Goal: Information Seeking & Learning: Compare options

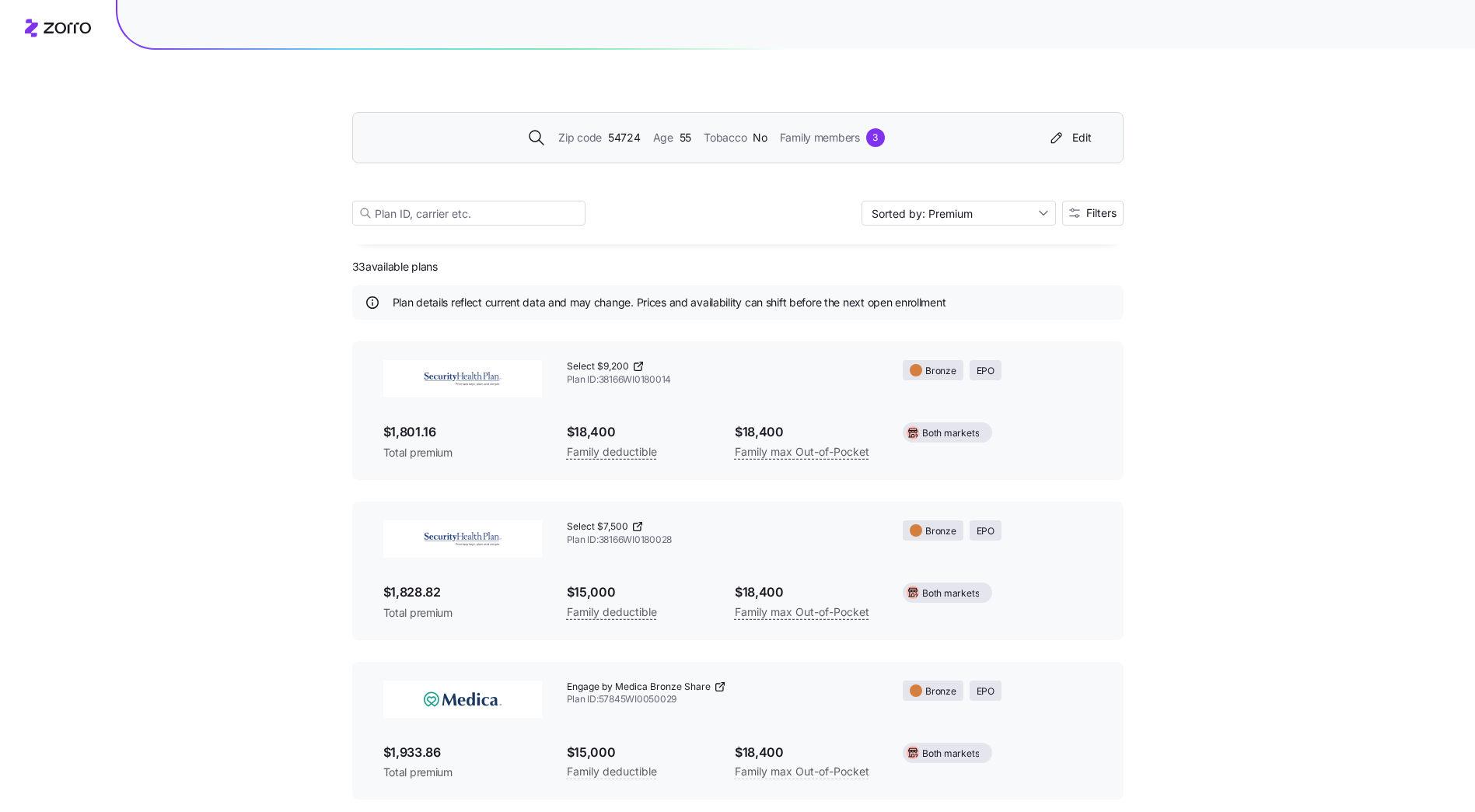
scroll to position [4032, 0]
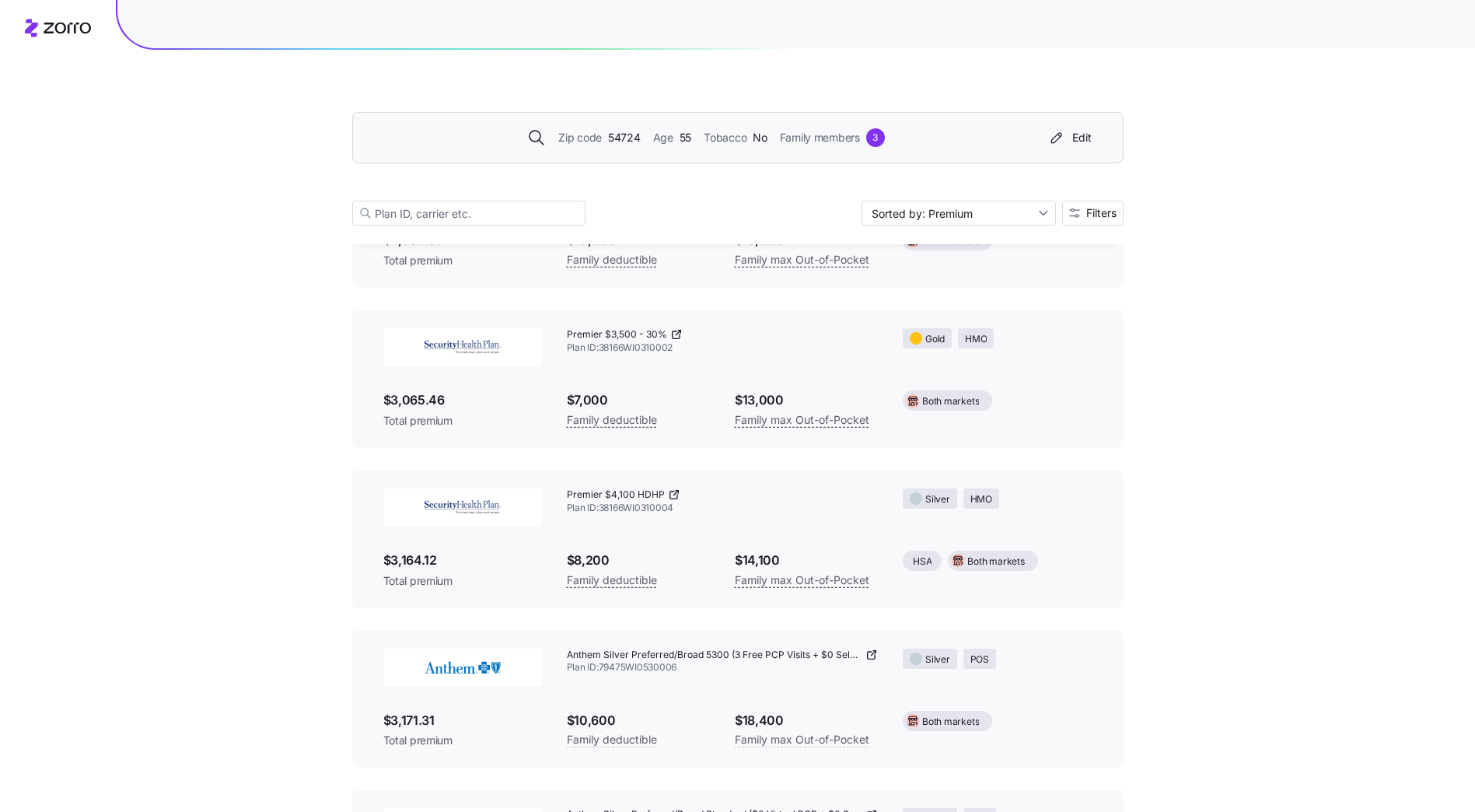
click at [836, 134] on span "Family members" at bounding box center [820, 137] width 80 height 17
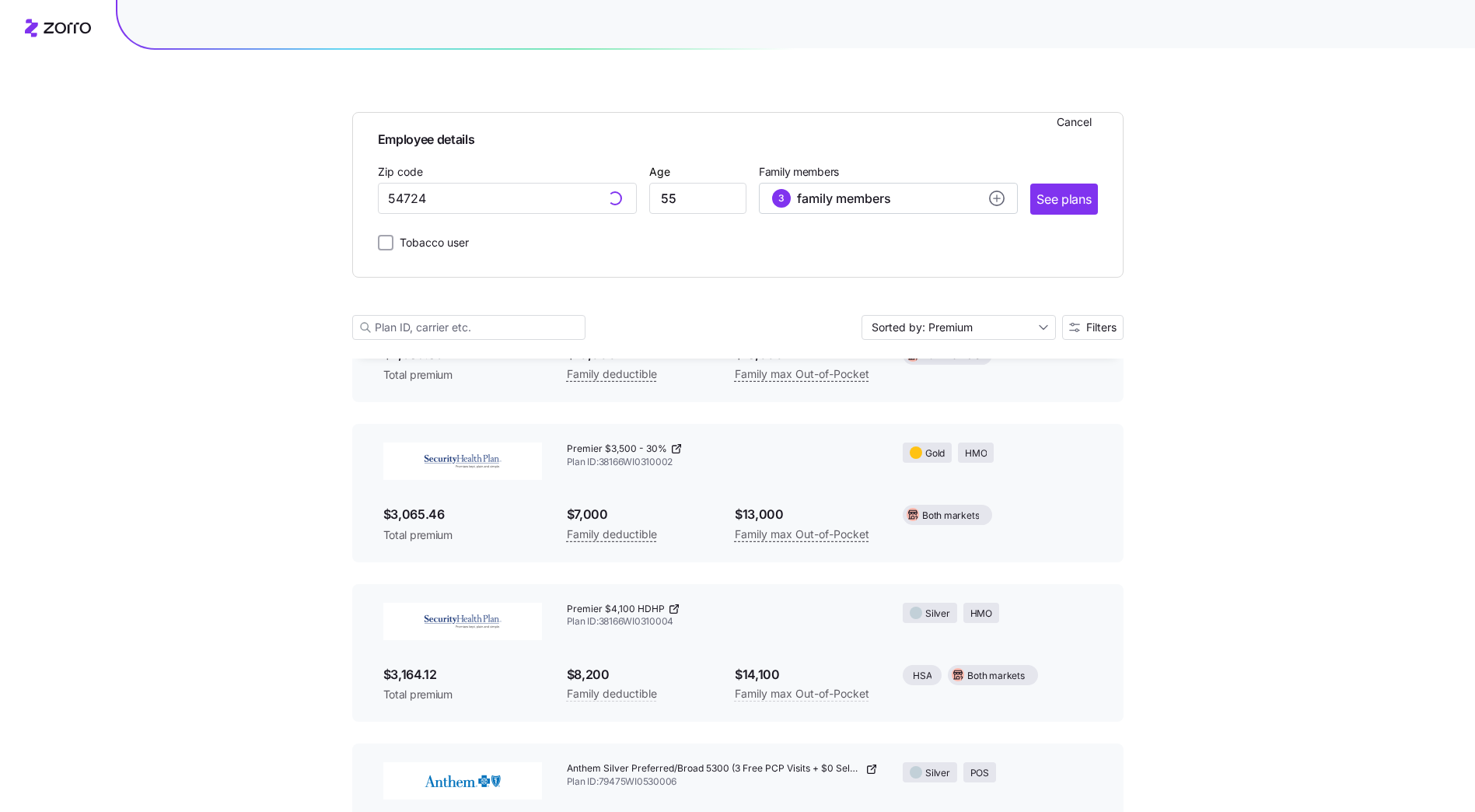
scroll to position [4146, 0]
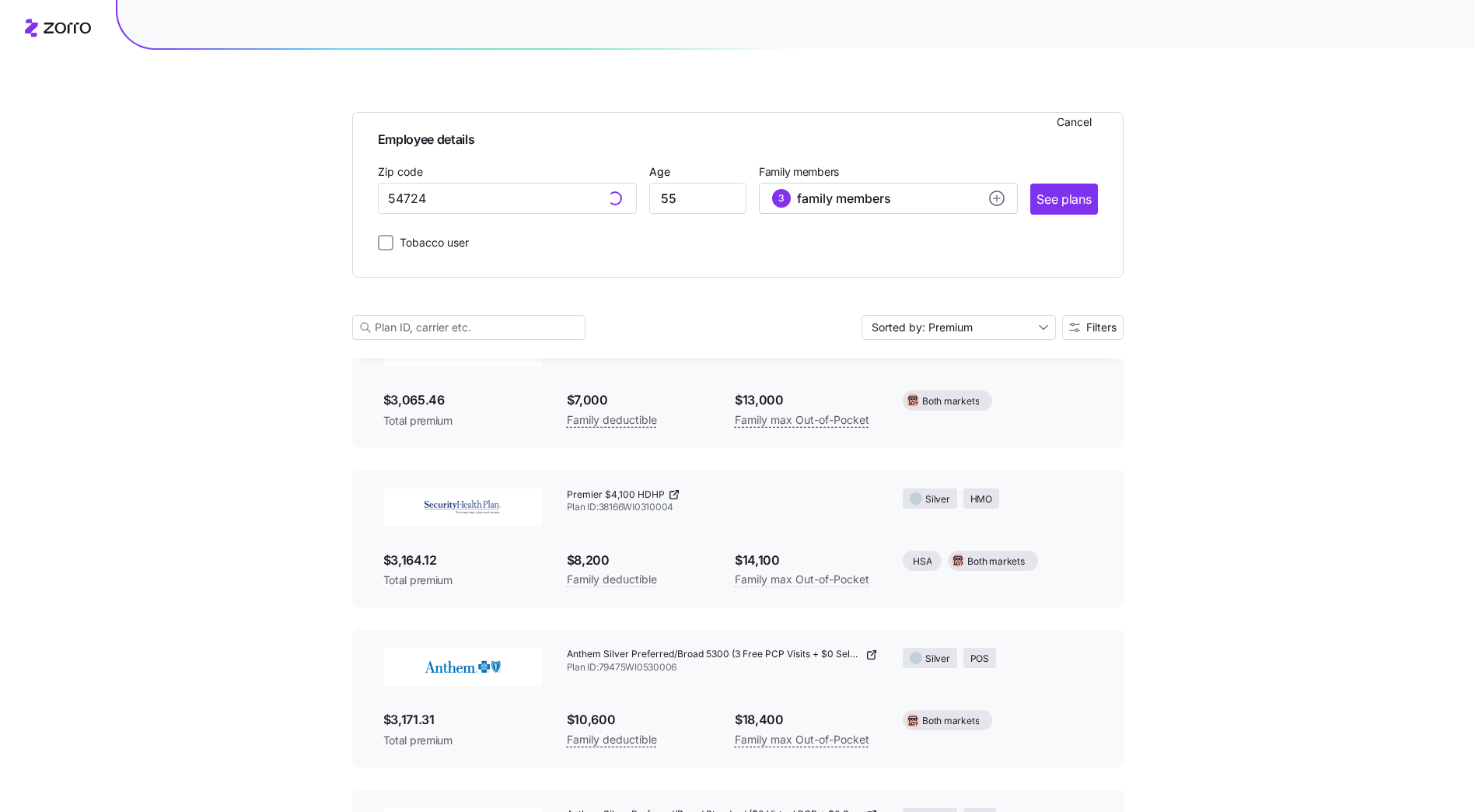
type input "54724, [GEOGRAPHIC_DATA], [GEOGRAPHIC_DATA]"
click at [825, 194] on span "family members" at bounding box center [844, 199] width 94 height 19
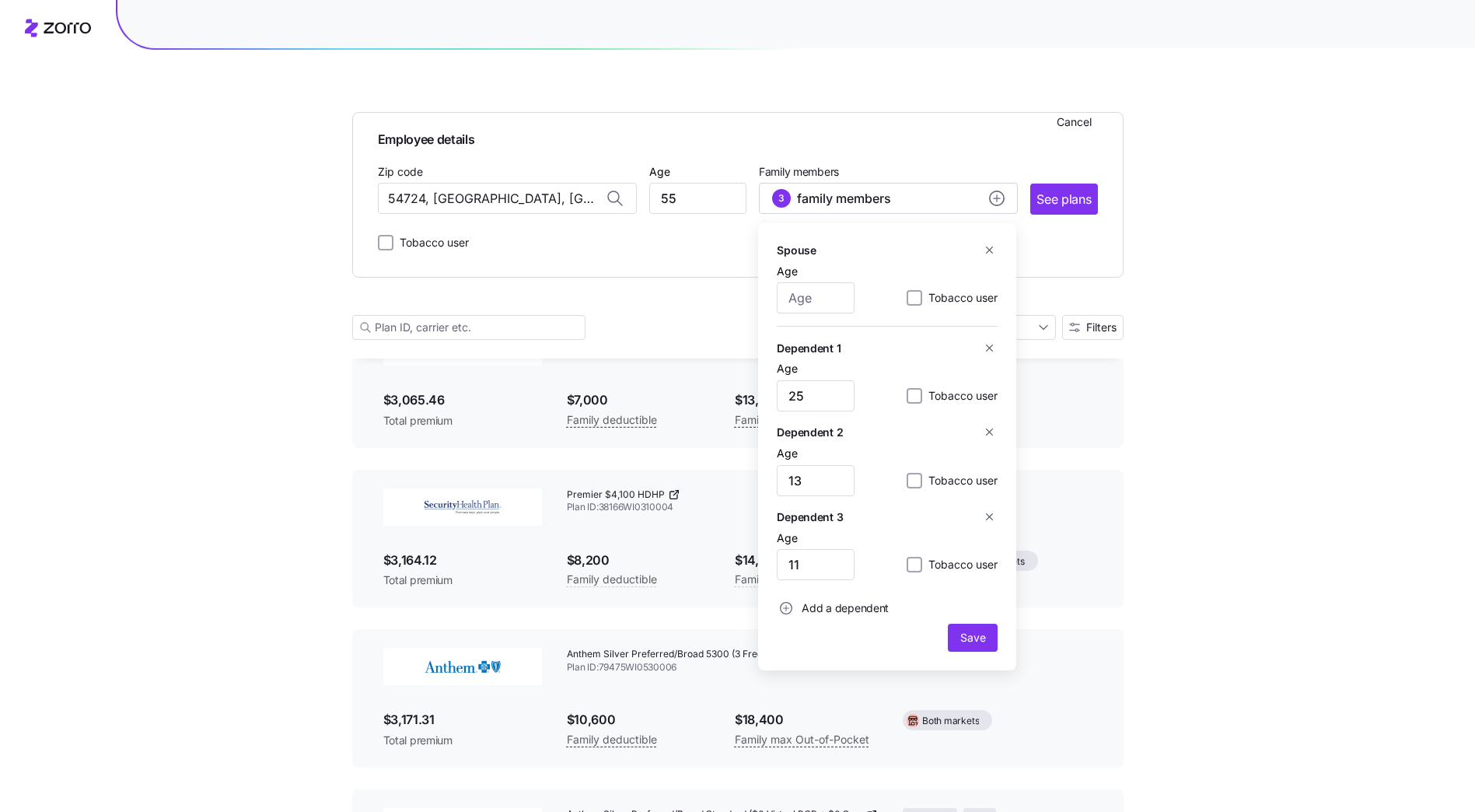
click at [848, 147] on span "Employee details" at bounding box center [738, 137] width 720 height 24
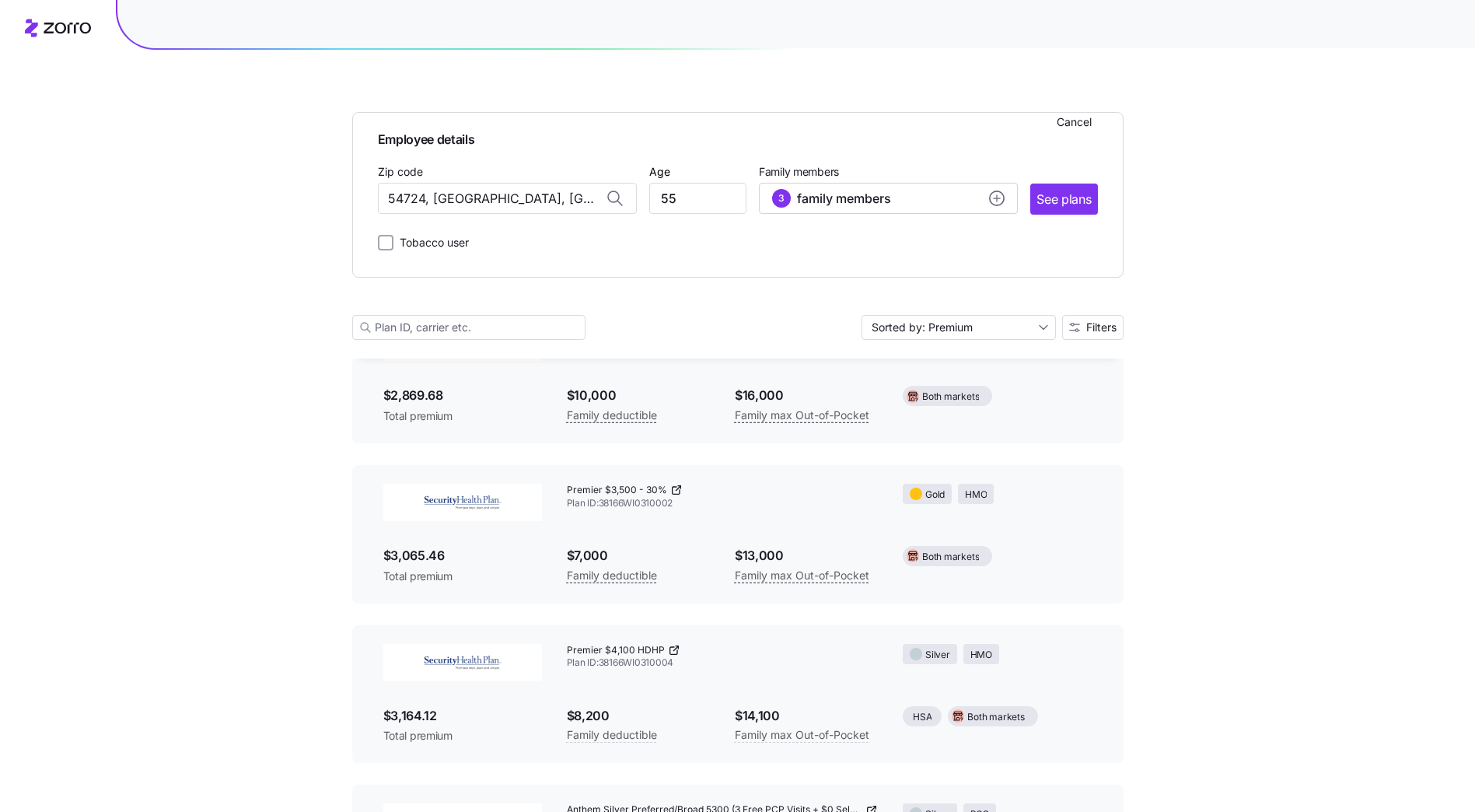
scroll to position [3877, 0]
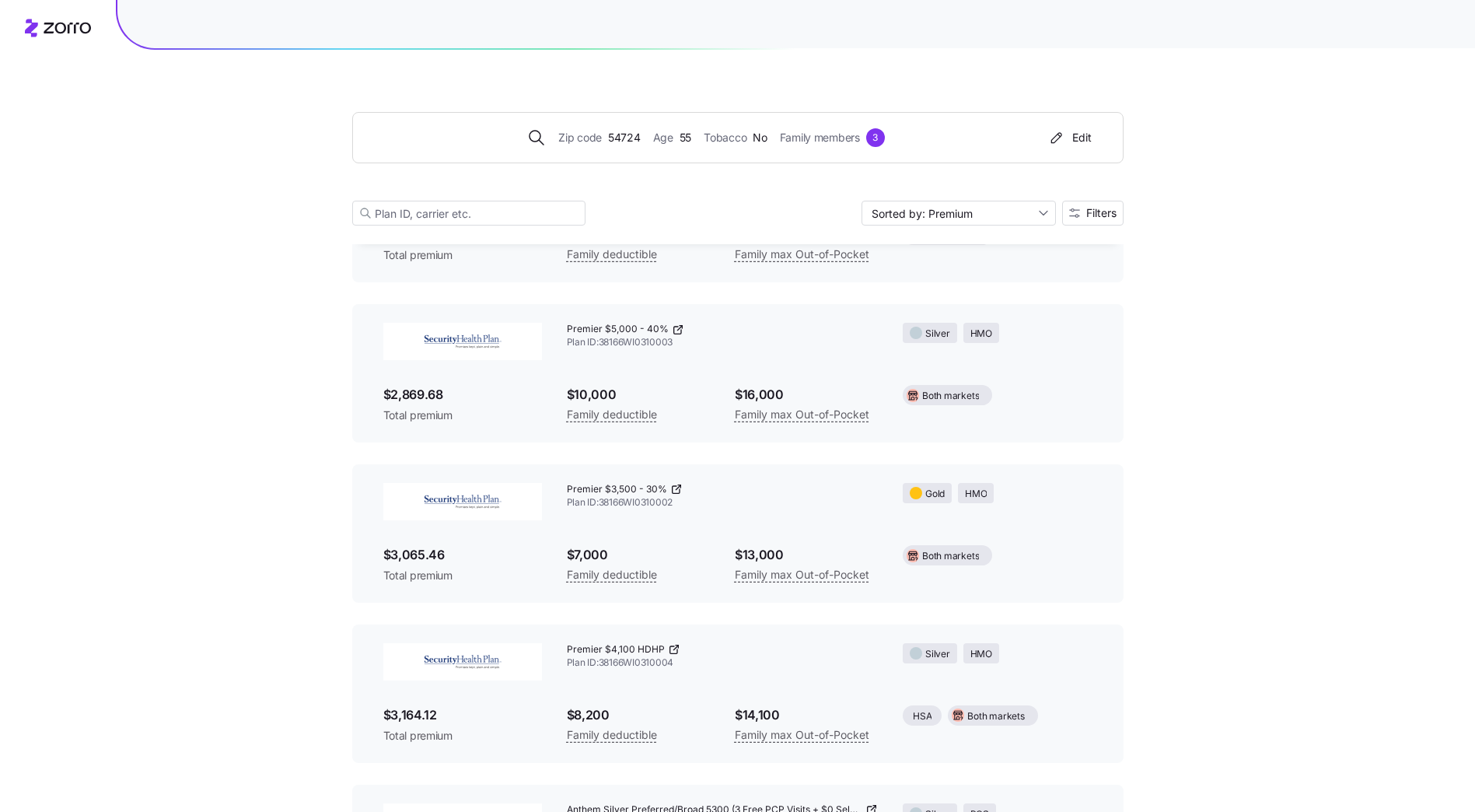
drag, startPoint x: 680, startPoint y: 313, endPoint x: 178, endPoint y: 361, distance: 504.3
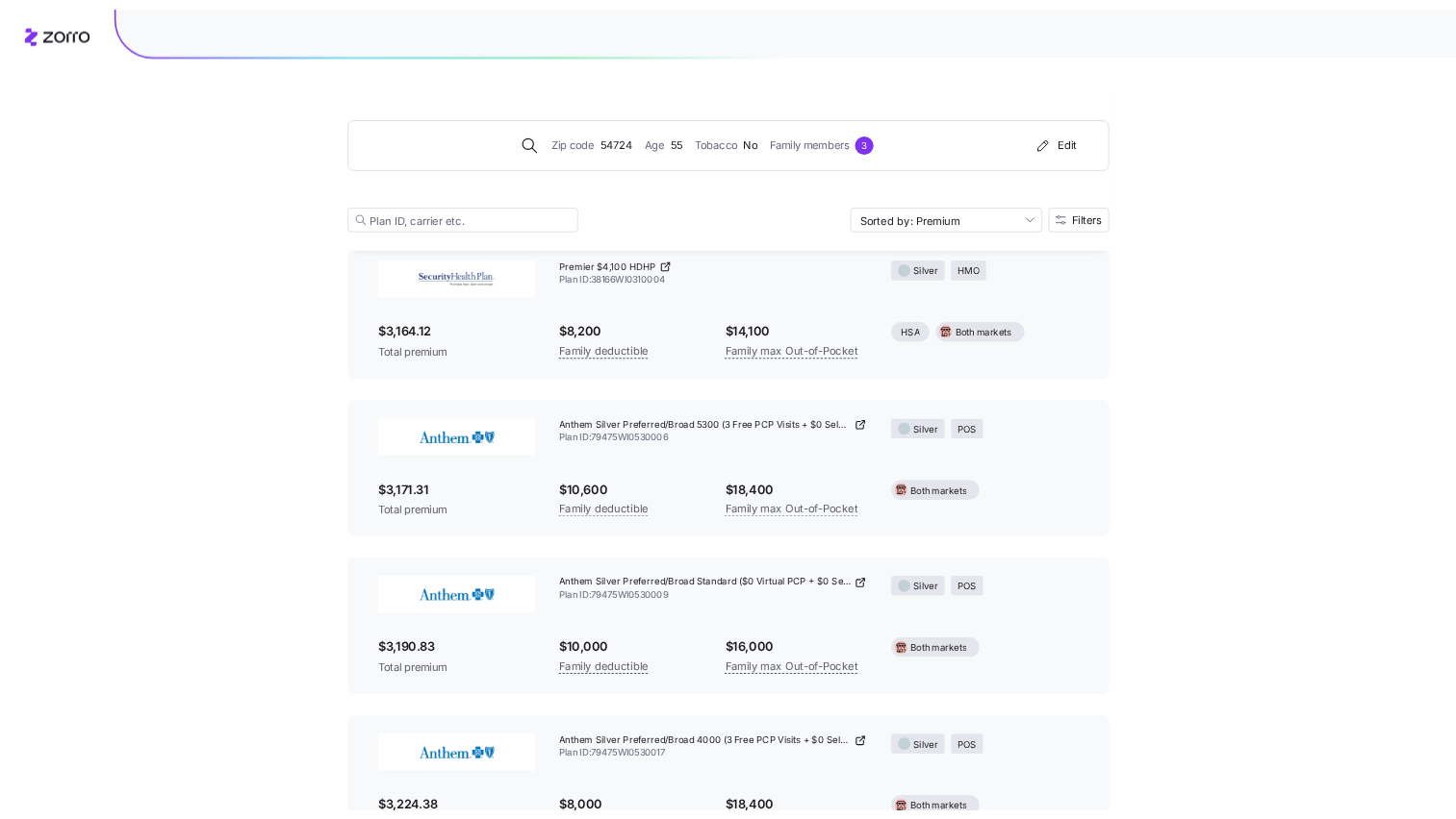
scroll to position [4760, 0]
